Goal: Obtain resource: Download file/media

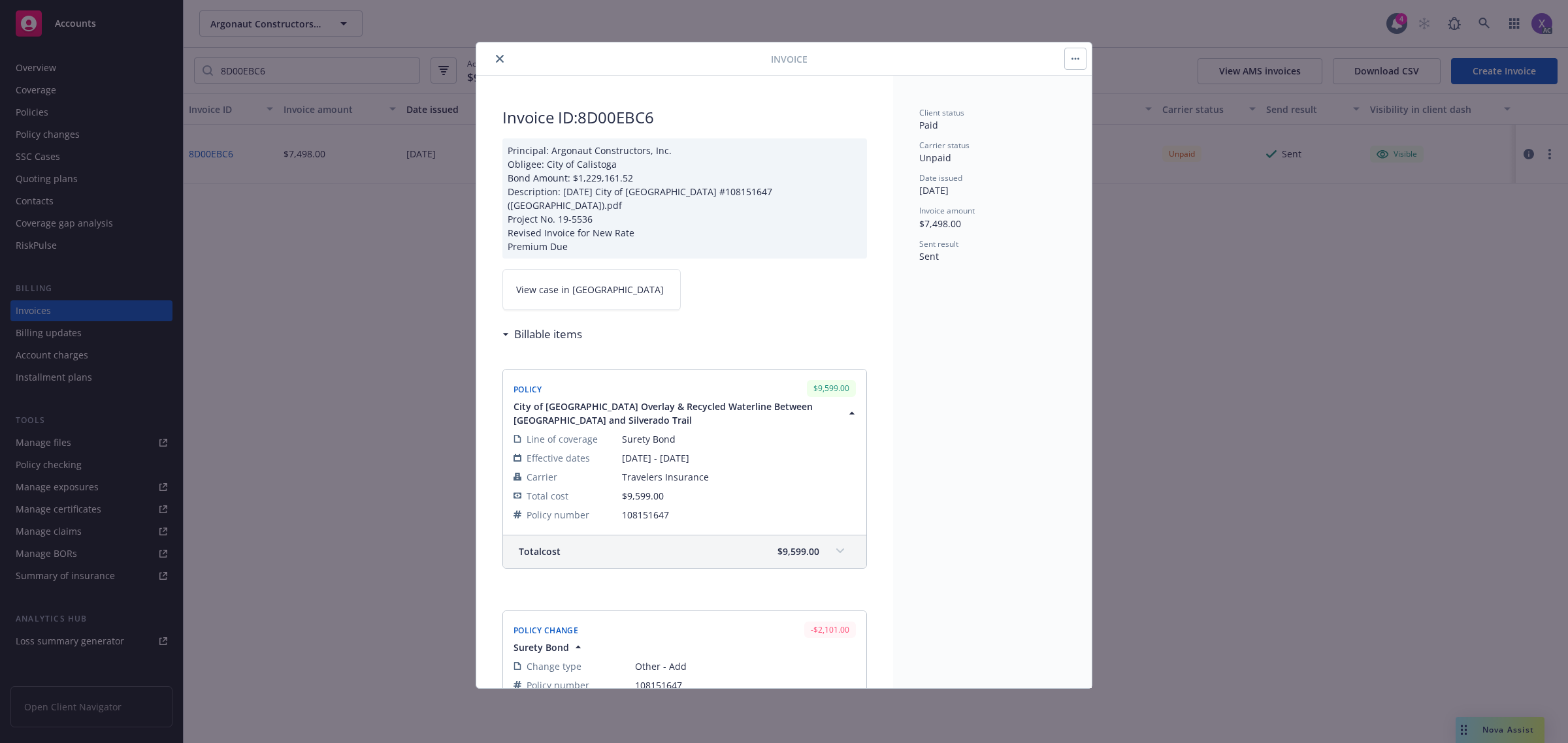
drag, startPoint x: 497, startPoint y: 52, endPoint x: 546, endPoint y: 67, distance: 51.2
click at [497, 52] on button "close" at bounding box center [500, 59] width 16 height 16
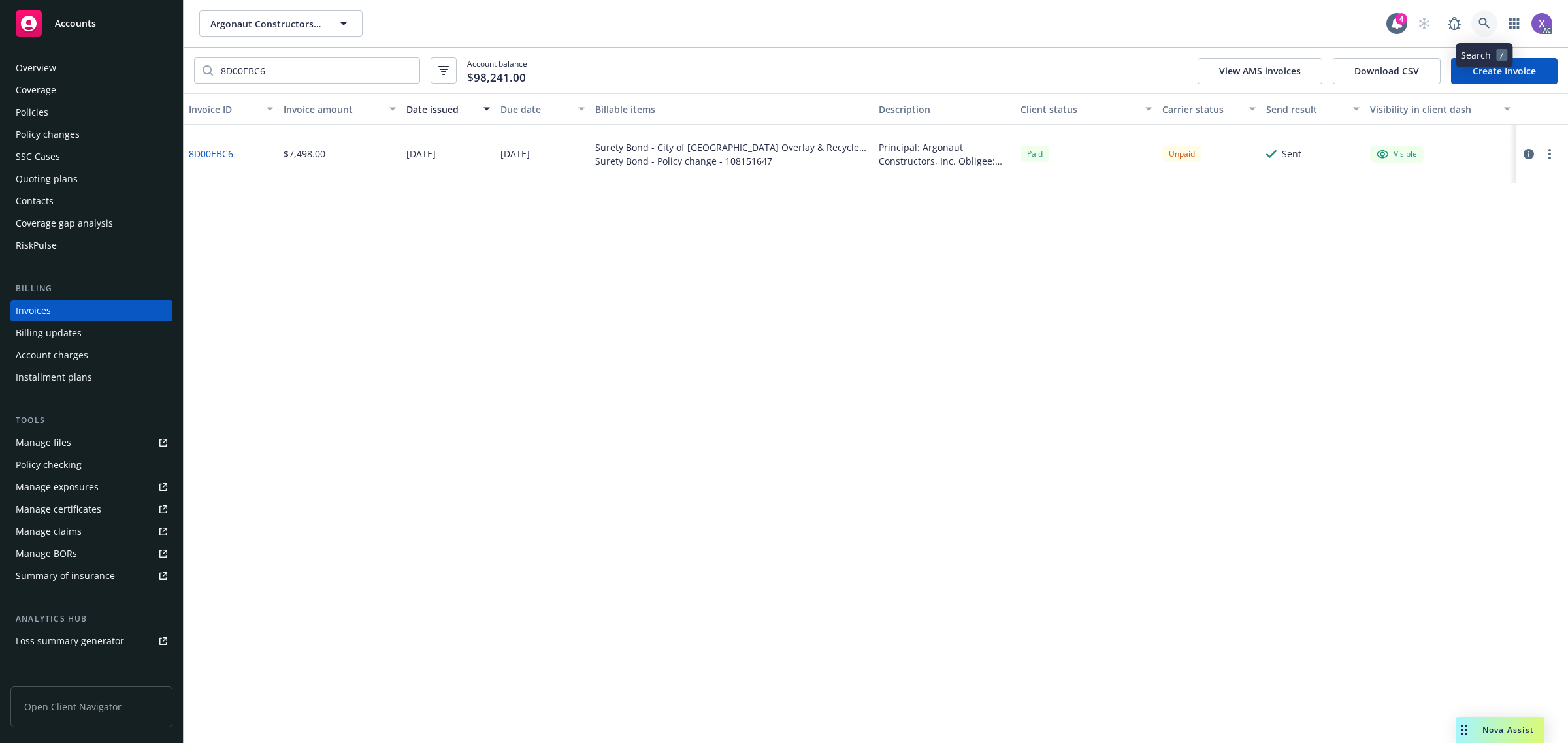
click at [1481, 17] on icon at bounding box center [1484, 23] width 12 height 12
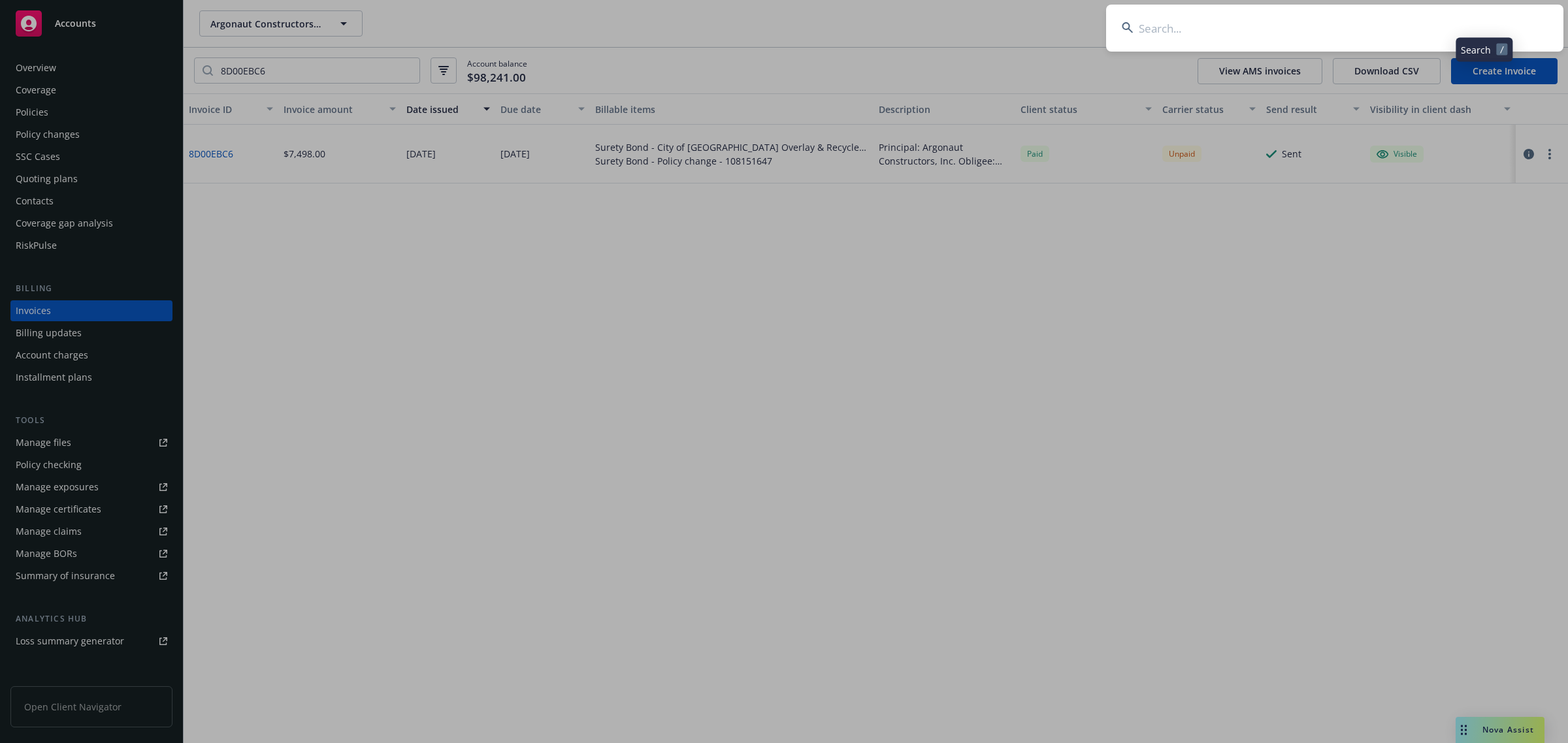
click at [1370, 33] on input at bounding box center [1334, 28] width 457 height 47
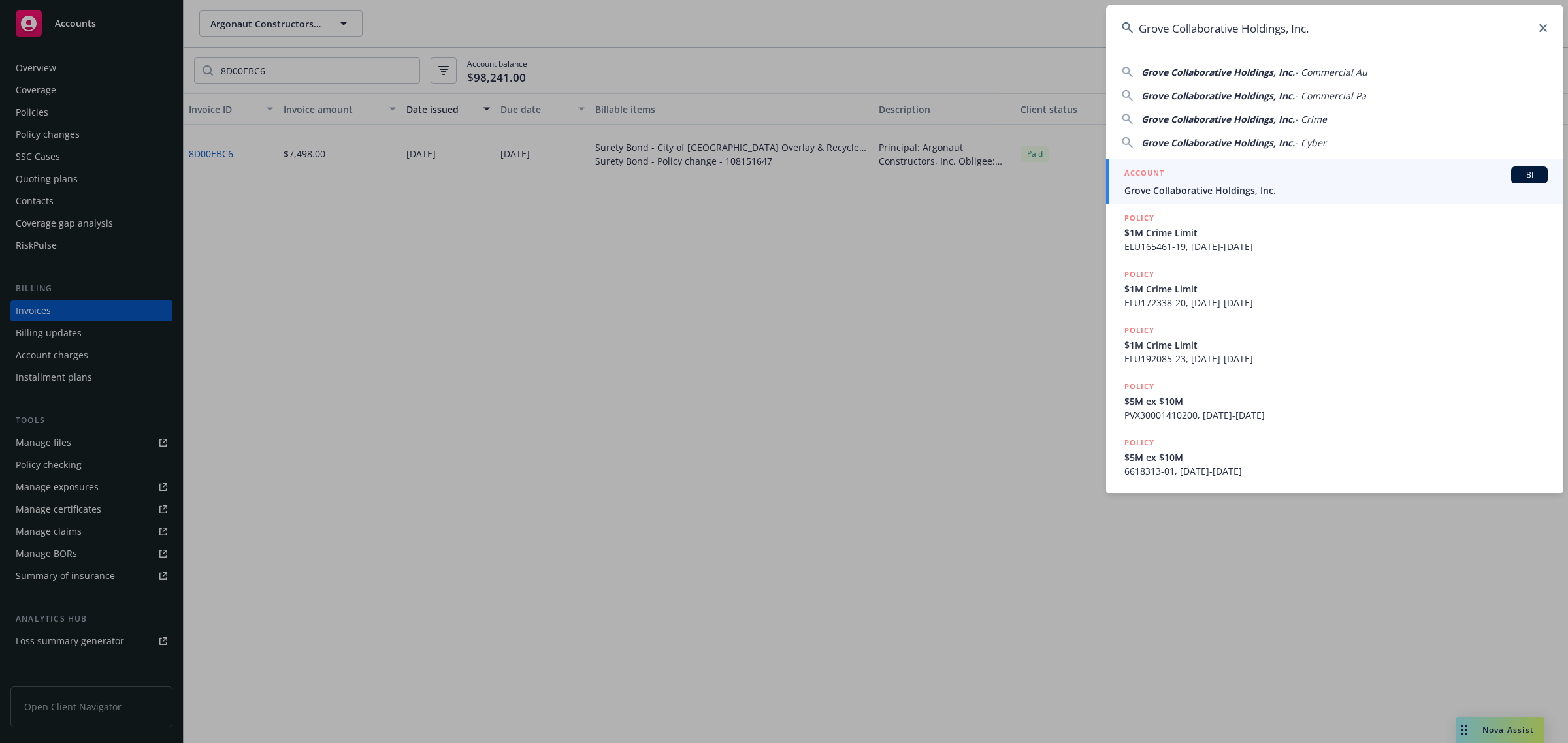
type input "Grove Collaborative Holdings, Inc."
drag, startPoint x: 1229, startPoint y: 189, endPoint x: 1124, endPoint y: 207, distance: 106.5
click at [1229, 189] on span "Grove Collaborative Holdings, Inc." at bounding box center [1335, 190] width 423 height 14
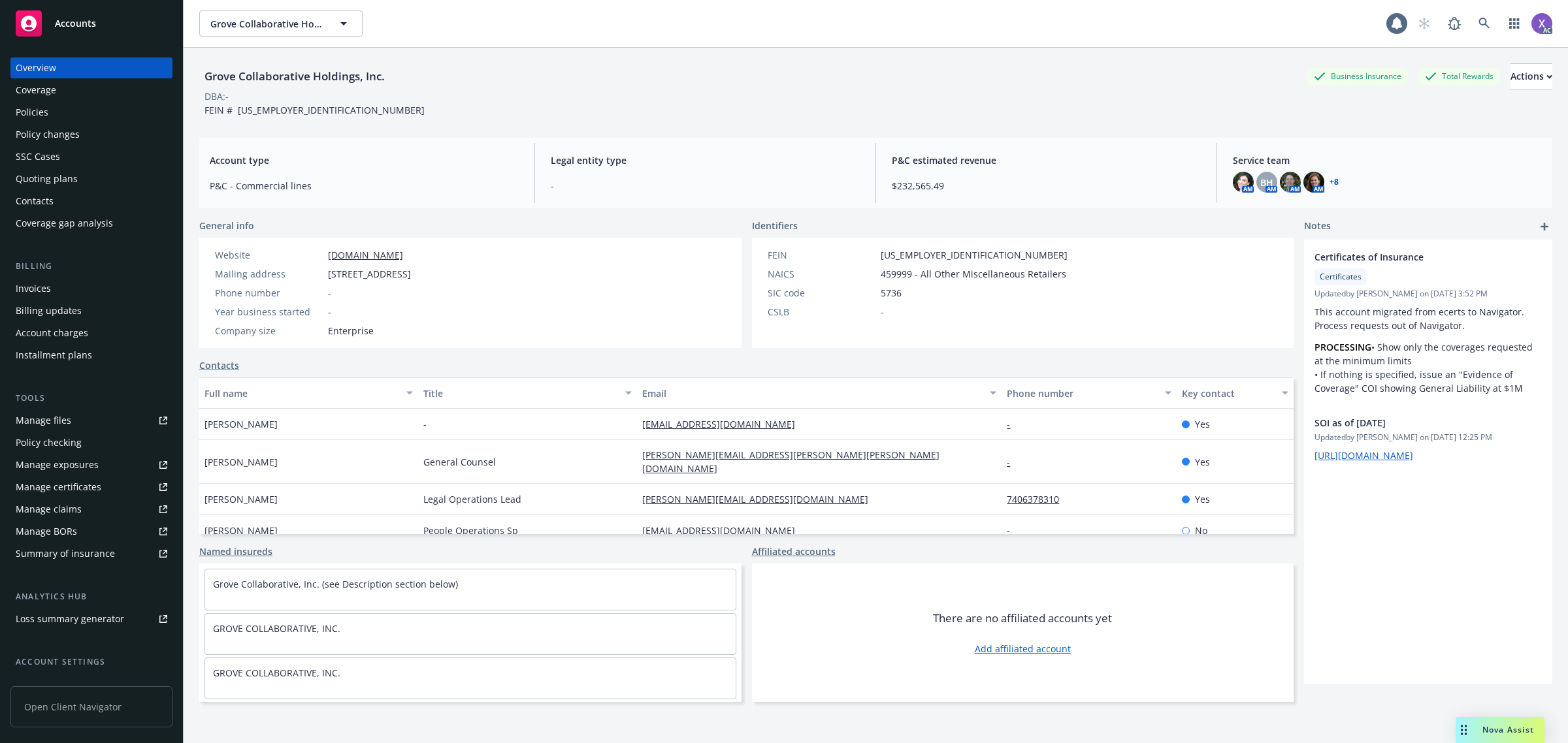
click at [38, 315] on div "Billing updates" at bounding box center [49, 311] width 66 height 21
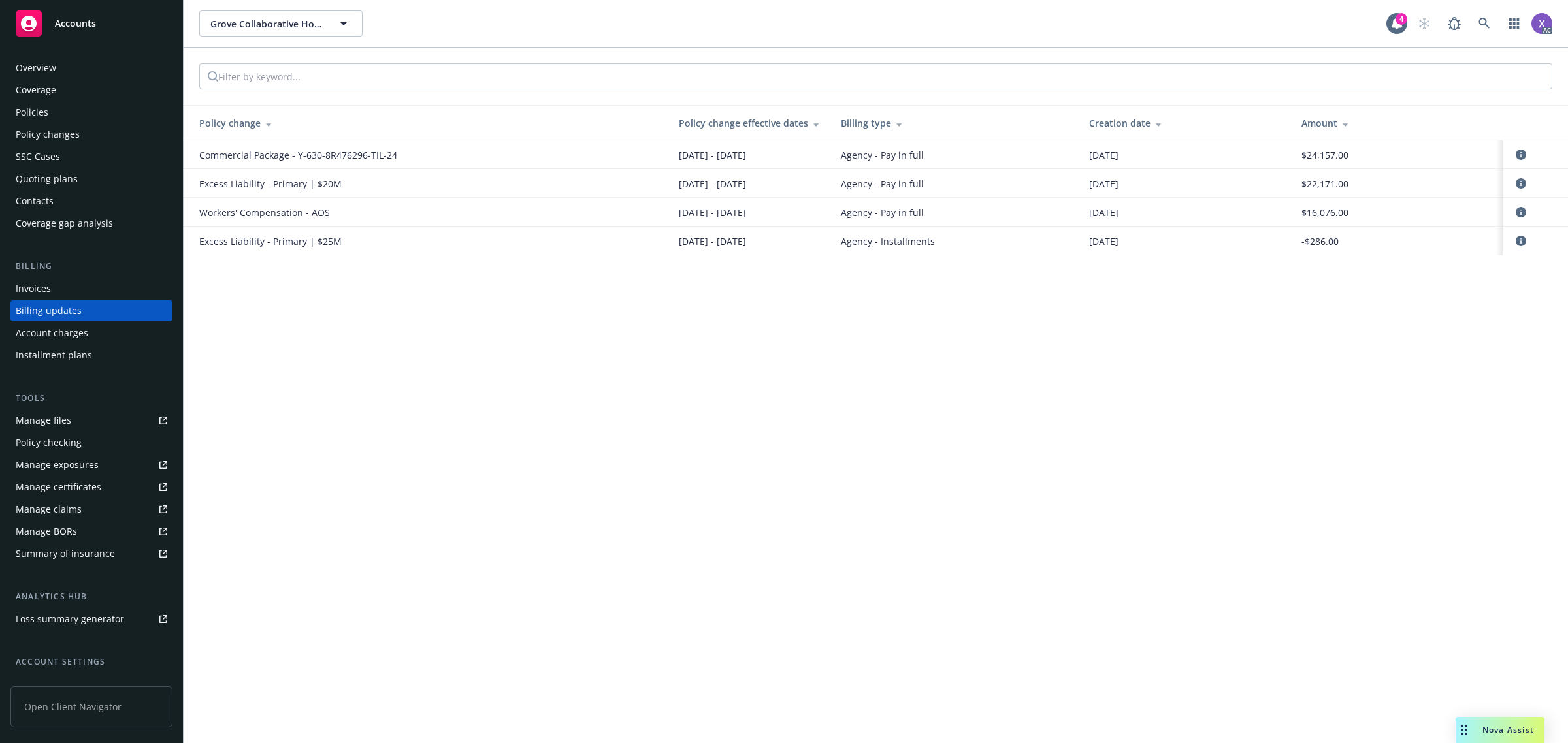
click at [33, 293] on div "Invoices" at bounding box center [33, 288] width 36 height 21
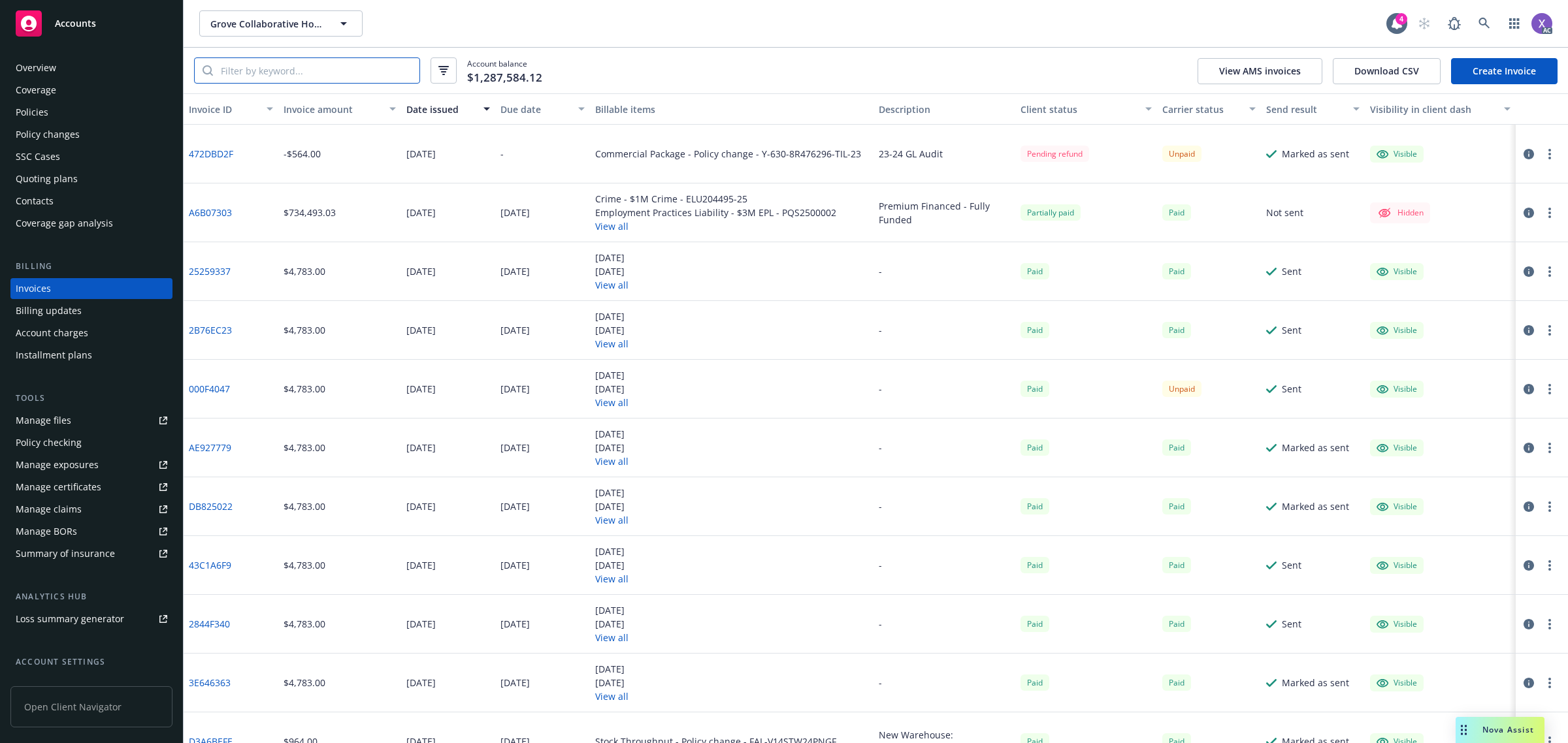
click at [283, 72] on input "search" at bounding box center [316, 70] width 207 height 25
paste input "000F4047"
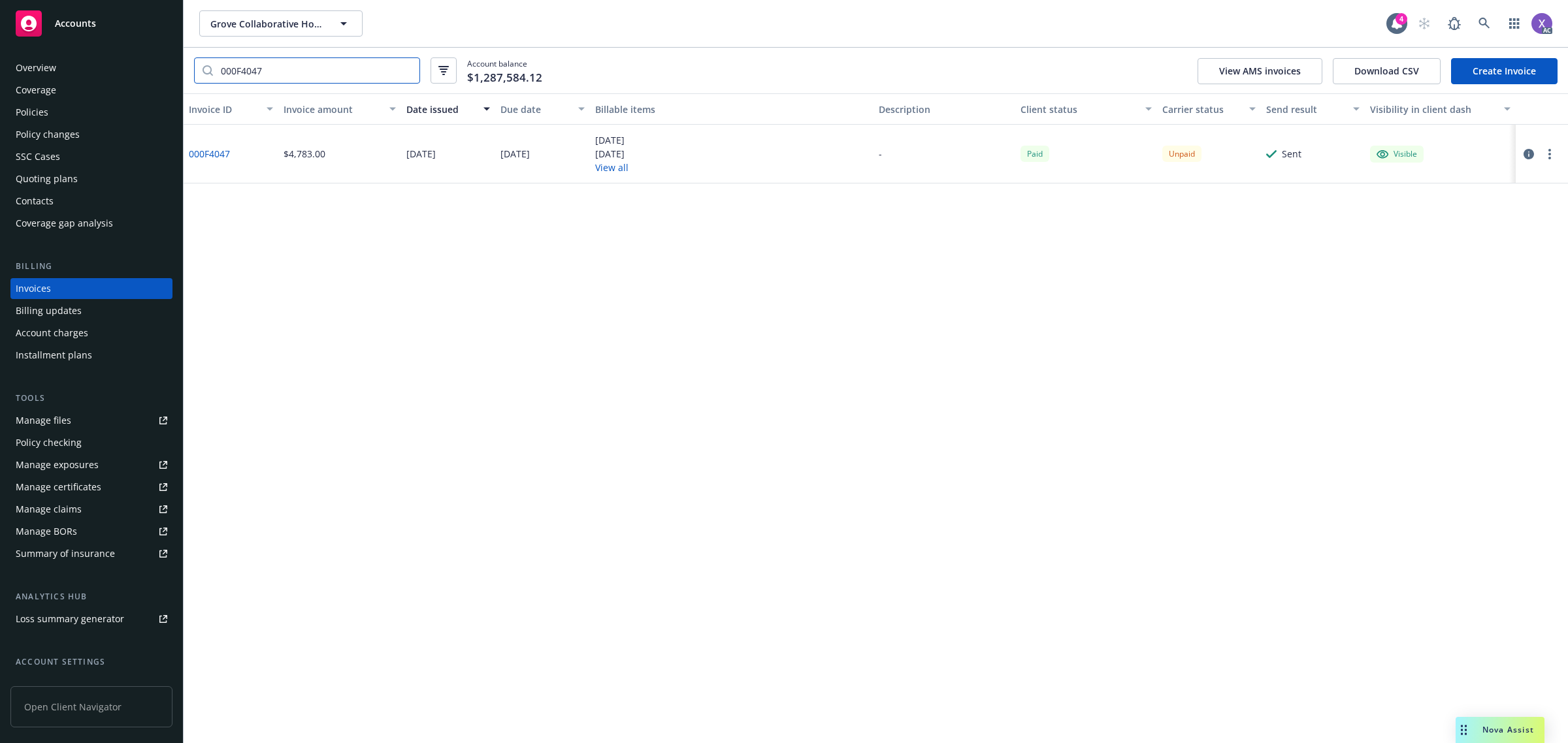
type input "000F4047"
click at [216, 151] on link "000F4047" at bounding box center [209, 154] width 41 height 14
click at [1488, 17] on icon at bounding box center [1484, 23] width 12 height 12
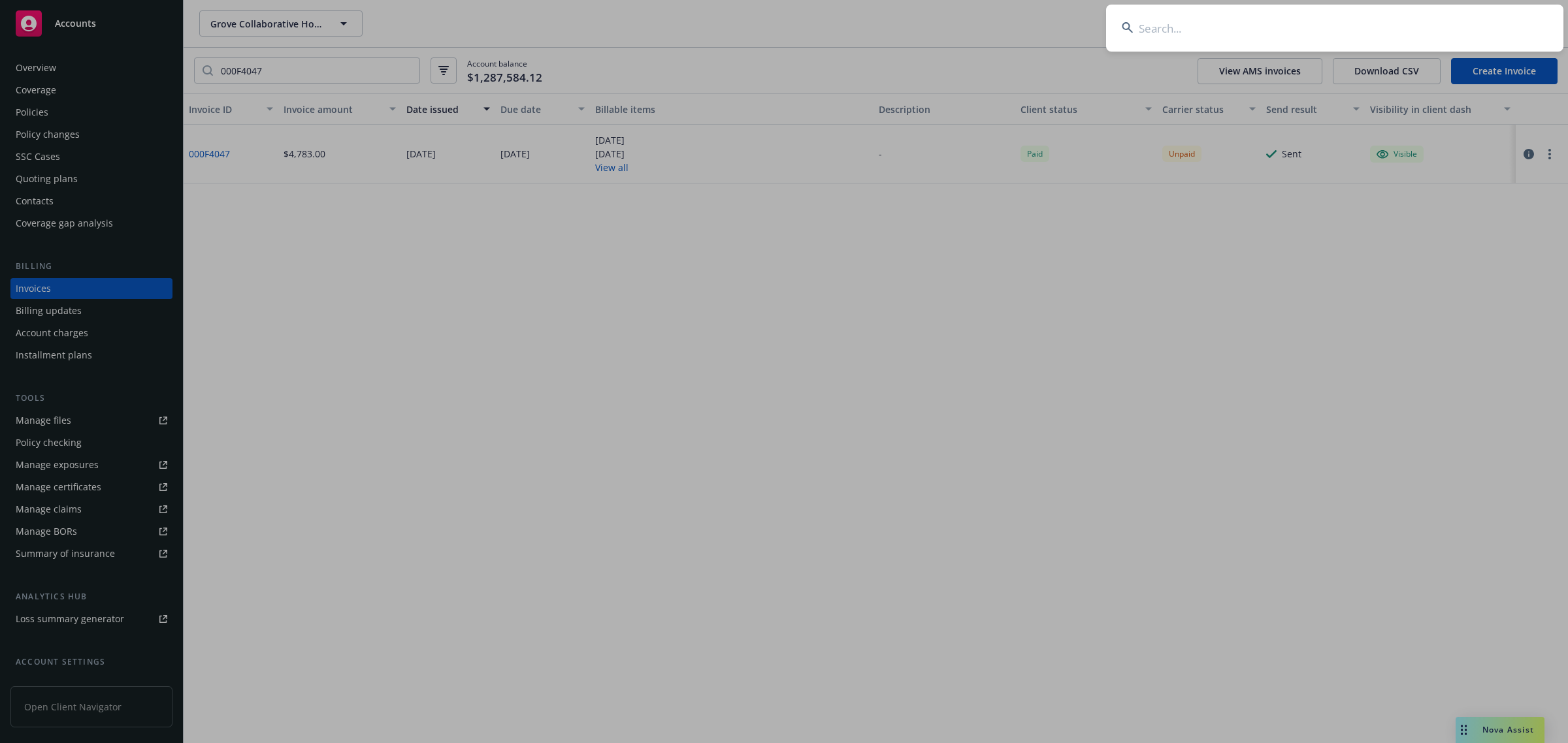
click at [1375, 24] on input at bounding box center [1334, 28] width 457 height 47
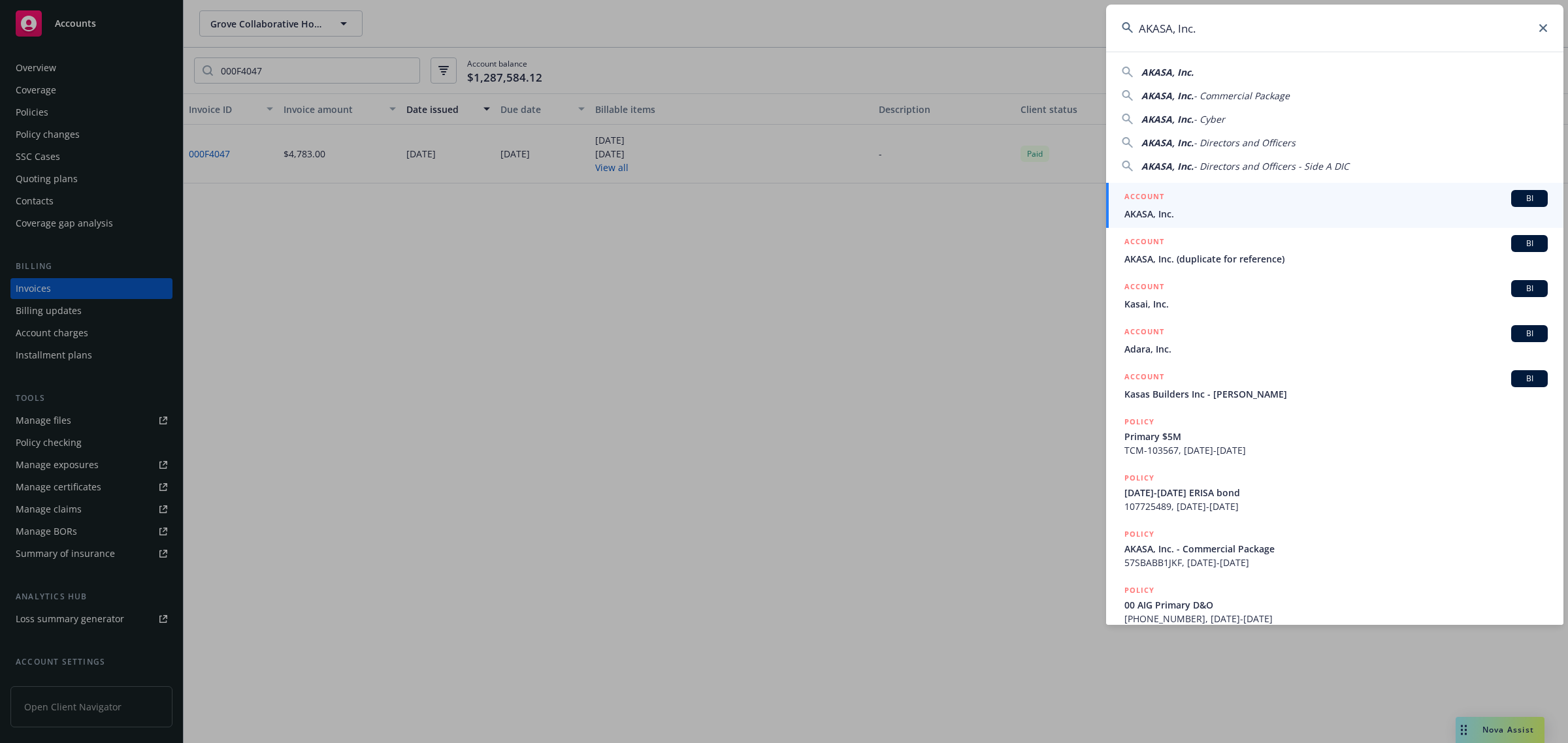
type input "AKASA, Inc."
click at [1167, 222] on link "ACCOUNT BI AKASA, Inc." at bounding box center [1334, 205] width 457 height 45
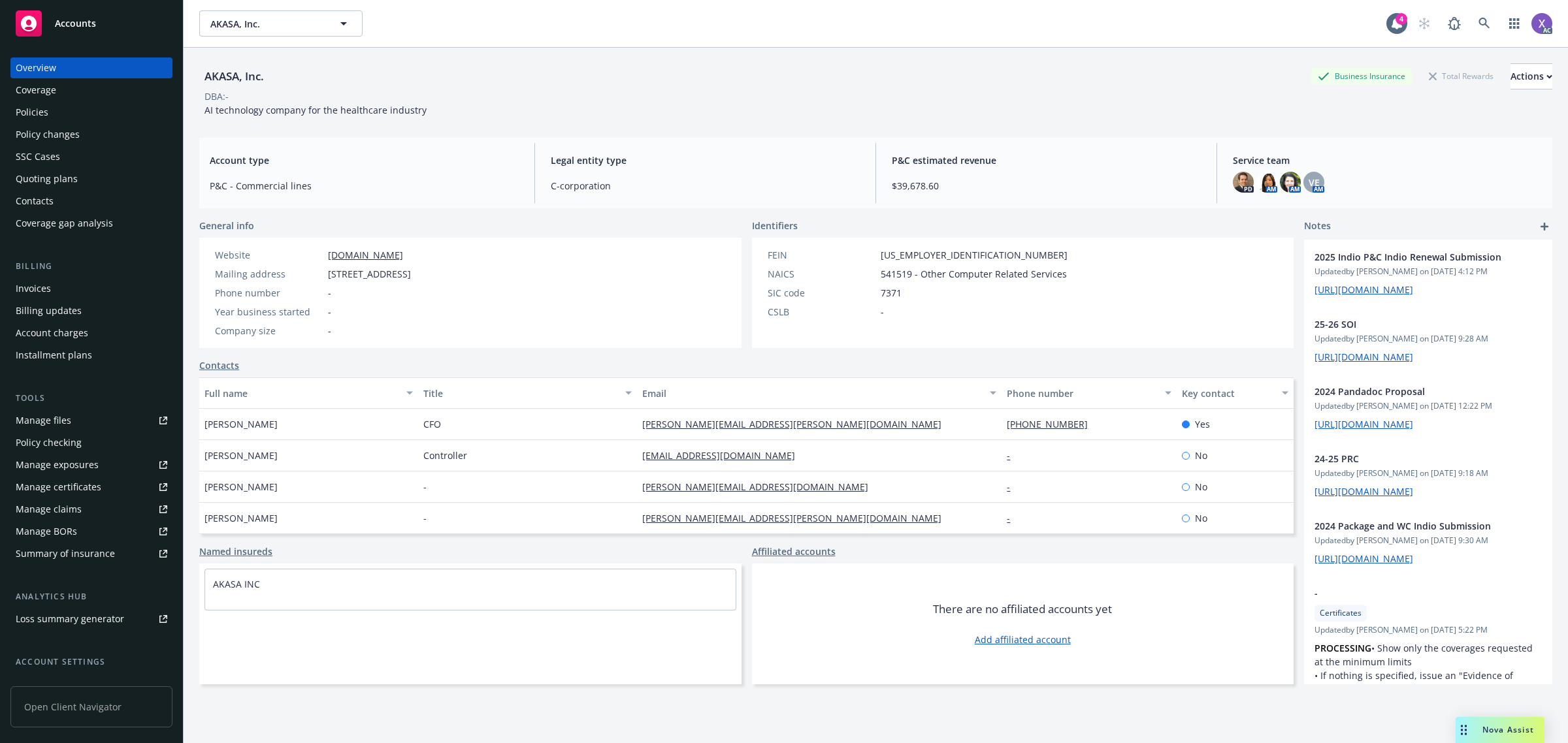
click at [41, 113] on div "Policies" at bounding box center [32, 112] width 33 height 21
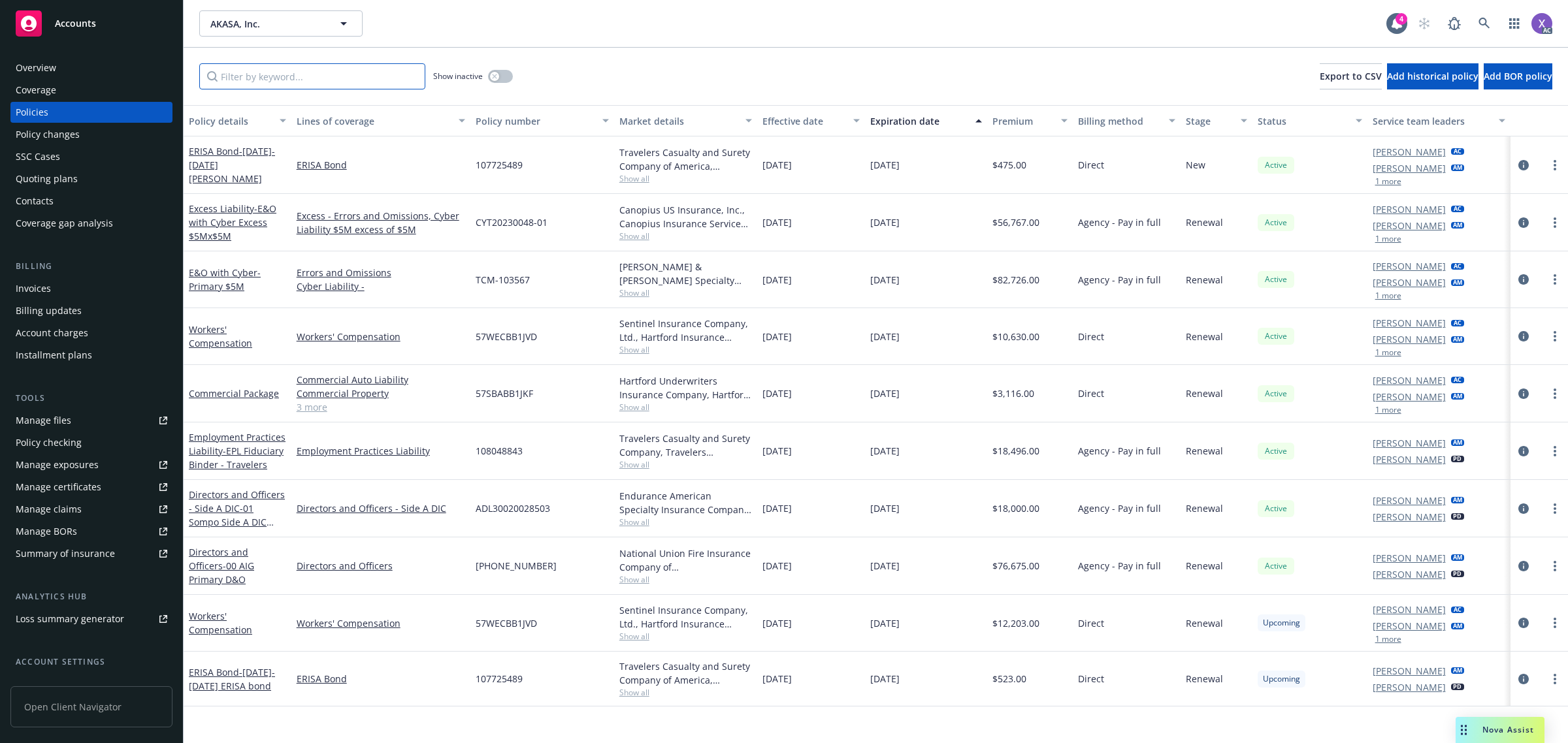
click at [337, 85] on input "Filter by keyword..." at bounding box center [312, 76] width 226 height 26
paste input "108048843"
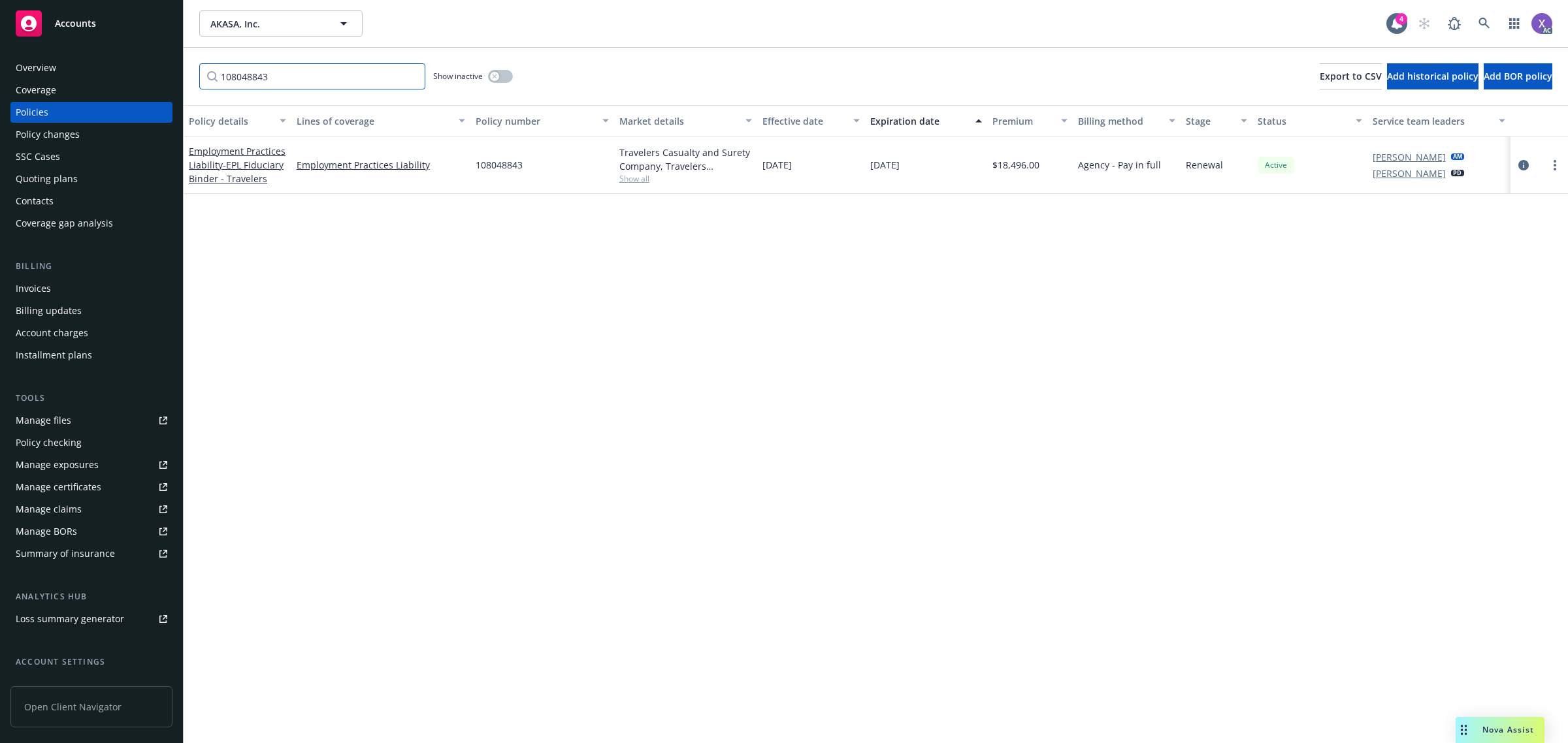
type input "108048843"
click at [813, 353] on div "Policy details Lines of coverage Policy number Market details Effective date Ex…" at bounding box center [875, 424] width 1384 height 639
click at [1522, 164] on icon "circleInformation" at bounding box center [1523, 165] width 10 height 10
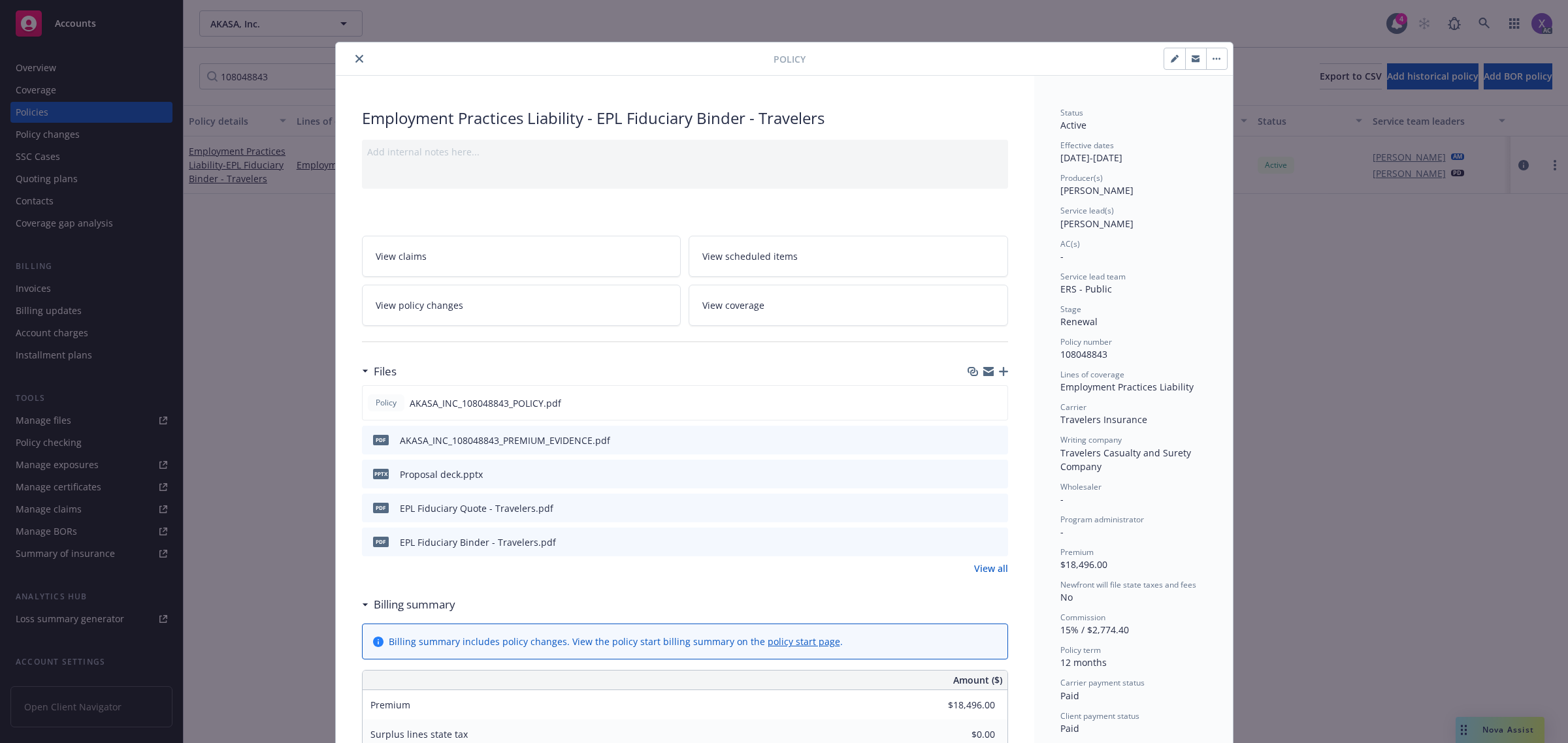
click at [987, 574] on link "View all" at bounding box center [991, 568] width 34 height 14
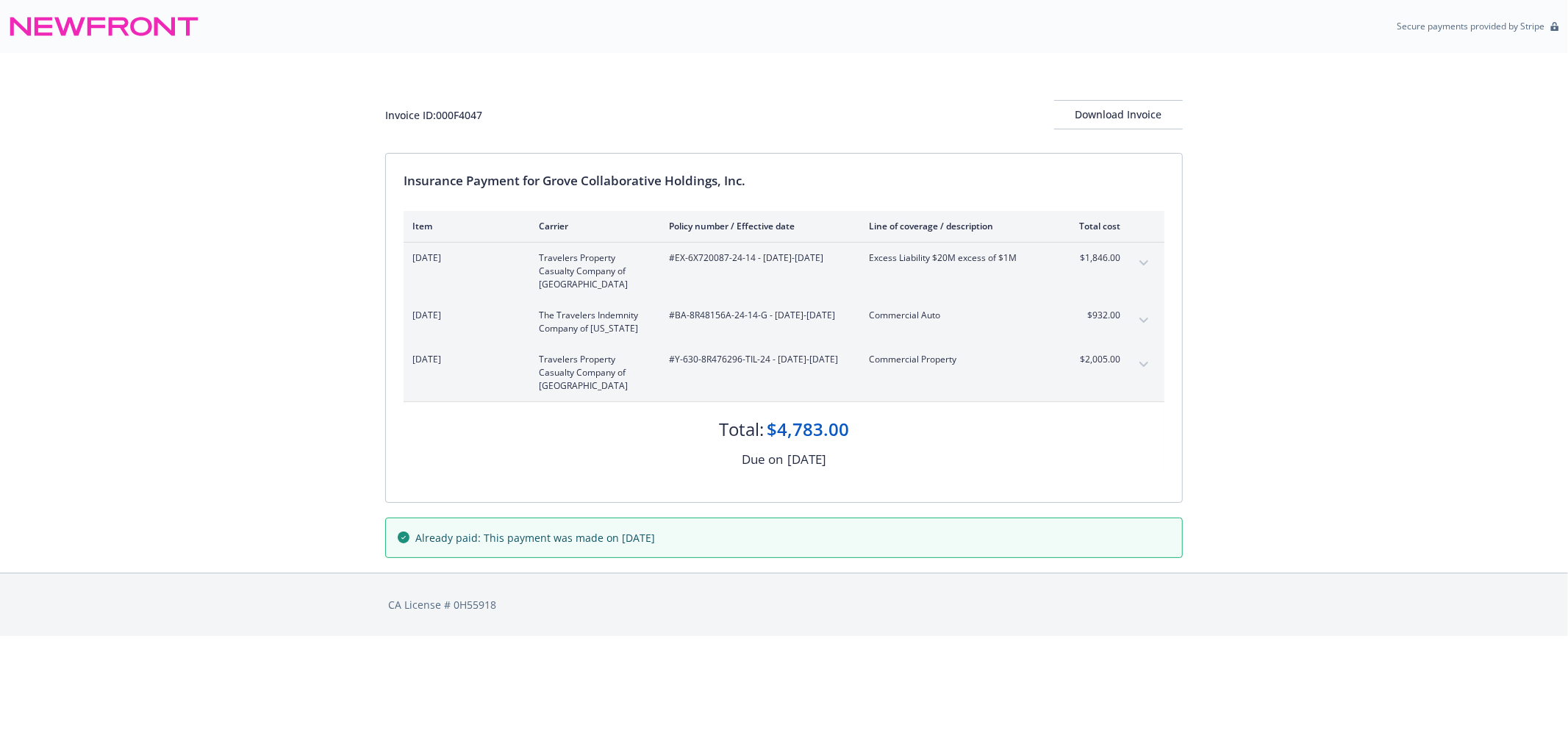
click at [1304, 420] on div "Invoice ID: 000F4047 Download Invoice Insurance Payment for Grove Collaborative…" at bounding box center [784, 312] width 1568 height 520
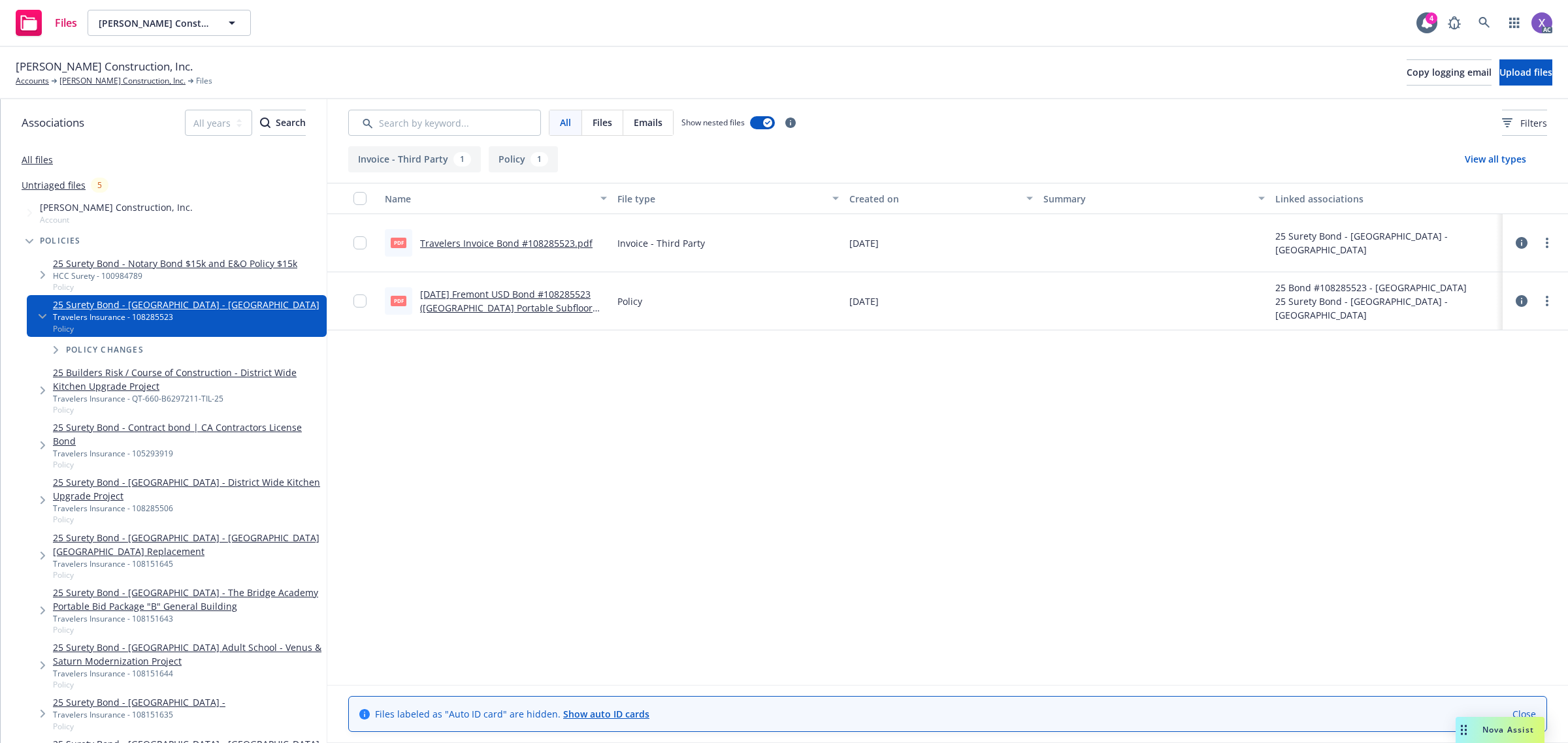
click at [559, 242] on link "Travelers Invoice Bond #108285523.pdf" at bounding box center [506, 243] width 172 height 12
